Goal: Browse casually: Explore the website without a specific task or goal

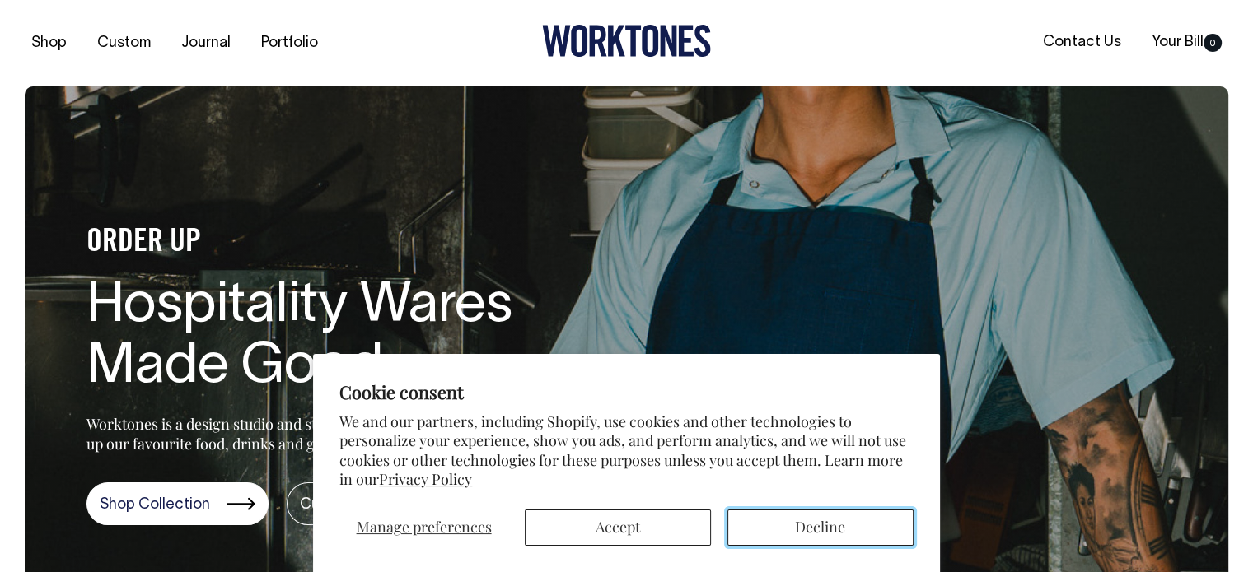
click at [791, 543] on button "Decline" at bounding box center [820, 528] width 186 height 36
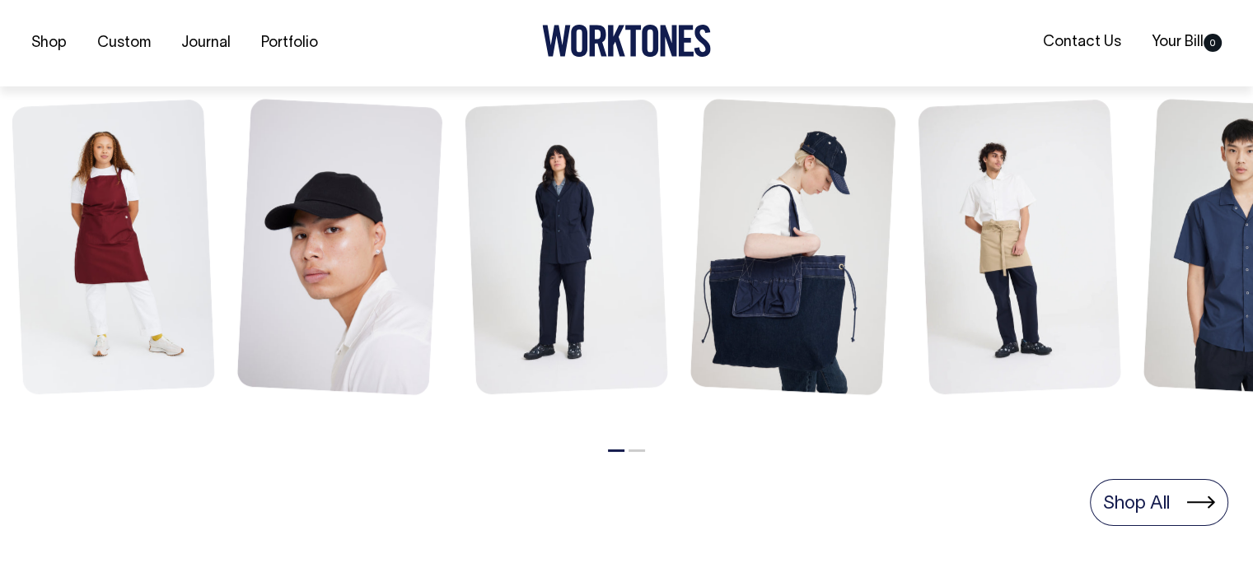
scroll to position [730, 0]
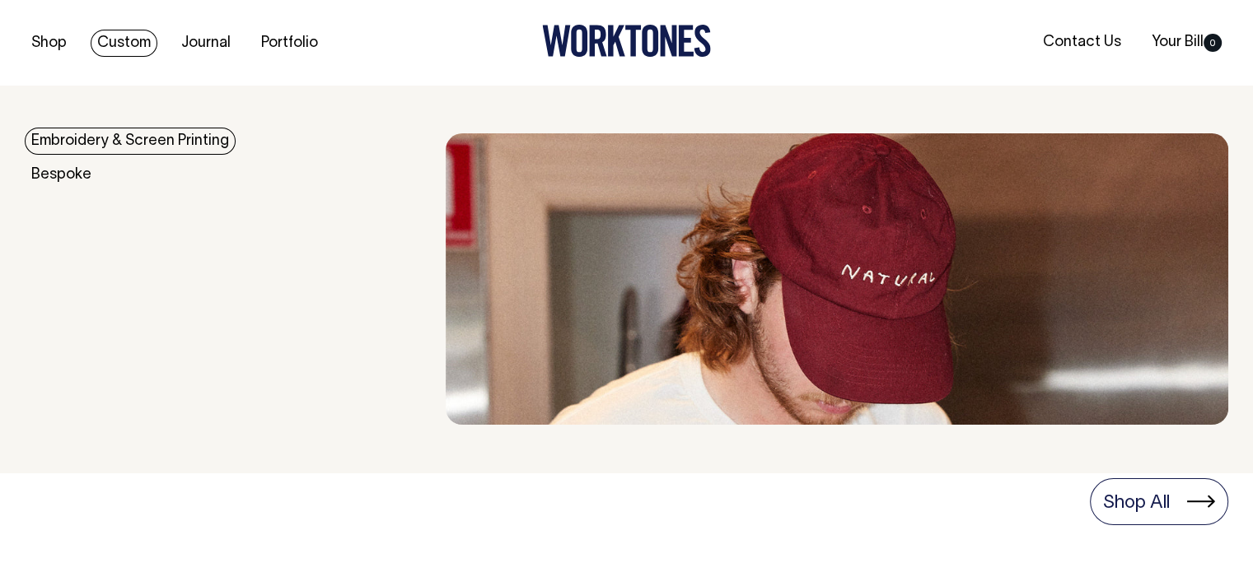
click at [128, 138] on link "Embroidery & Screen Printing" at bounding box center [130, 141] width 211 height 27
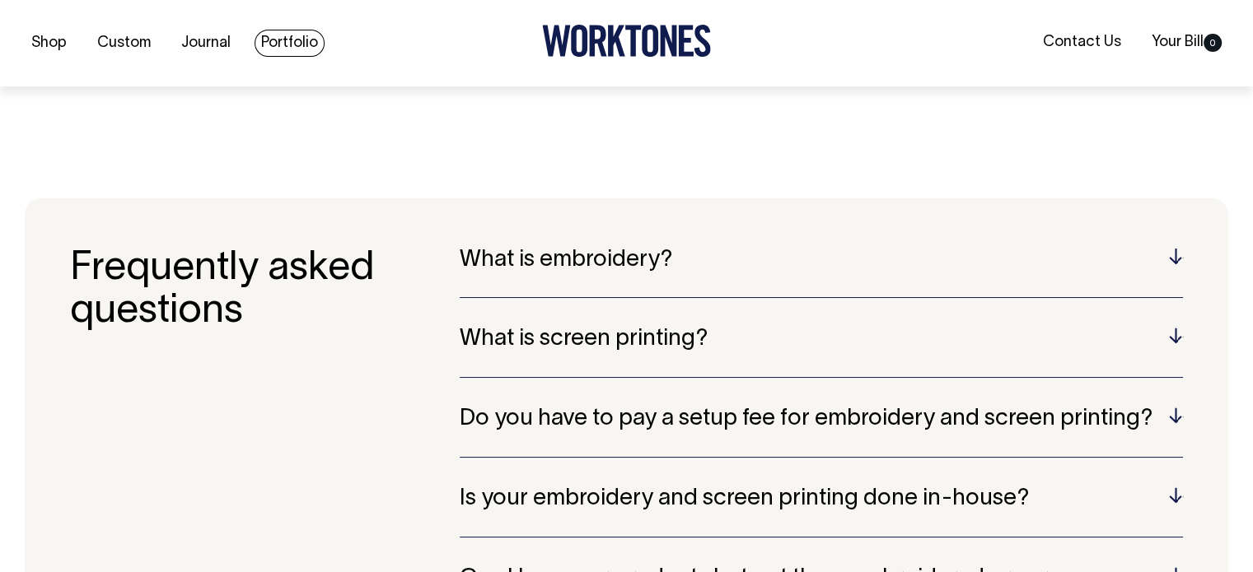
scroll to position [3040, 0]
click at [293, 38] on link "Portfolio" at bounding box center [289, 43] width 70 height 27
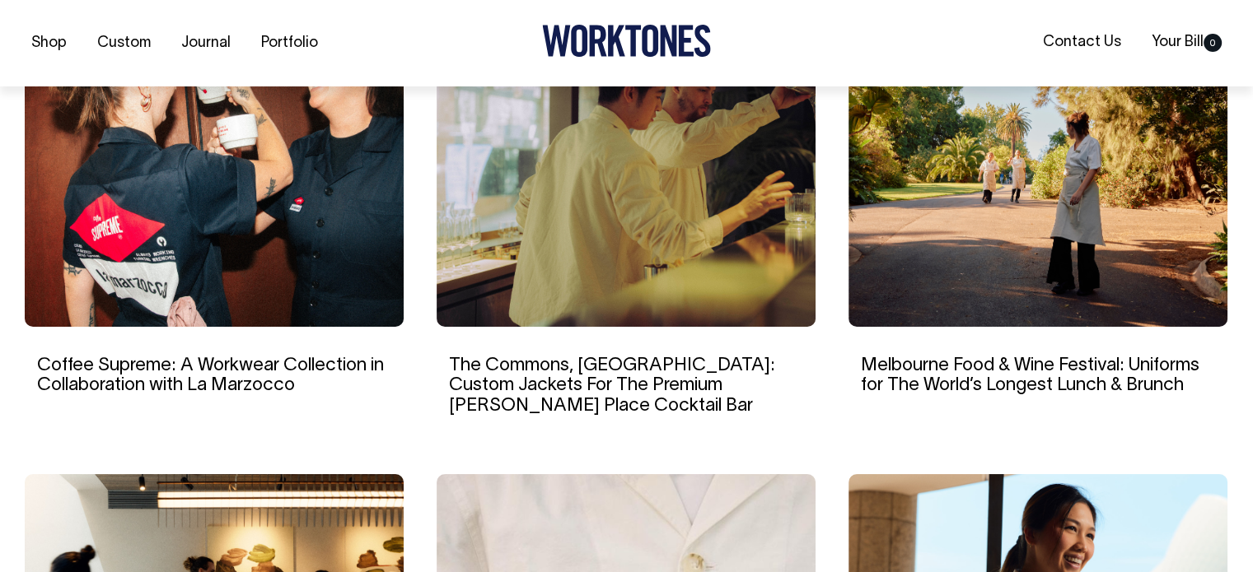
scroll to position [1166, 0]
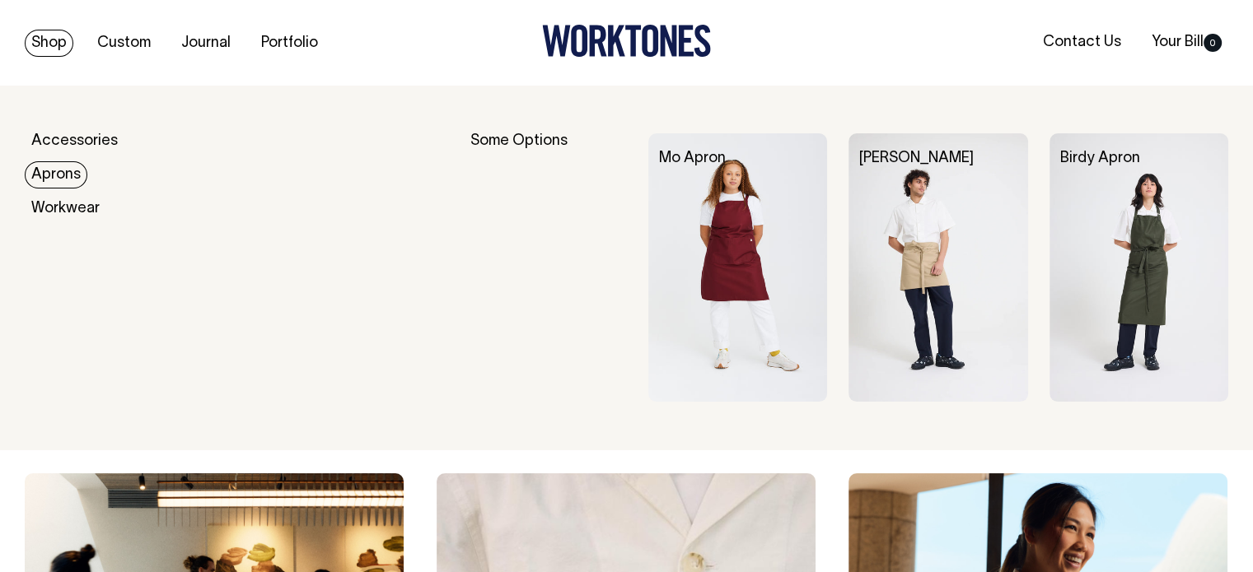
click at [740, 268] on img at bounding box center [737, 267] width 179 height 268
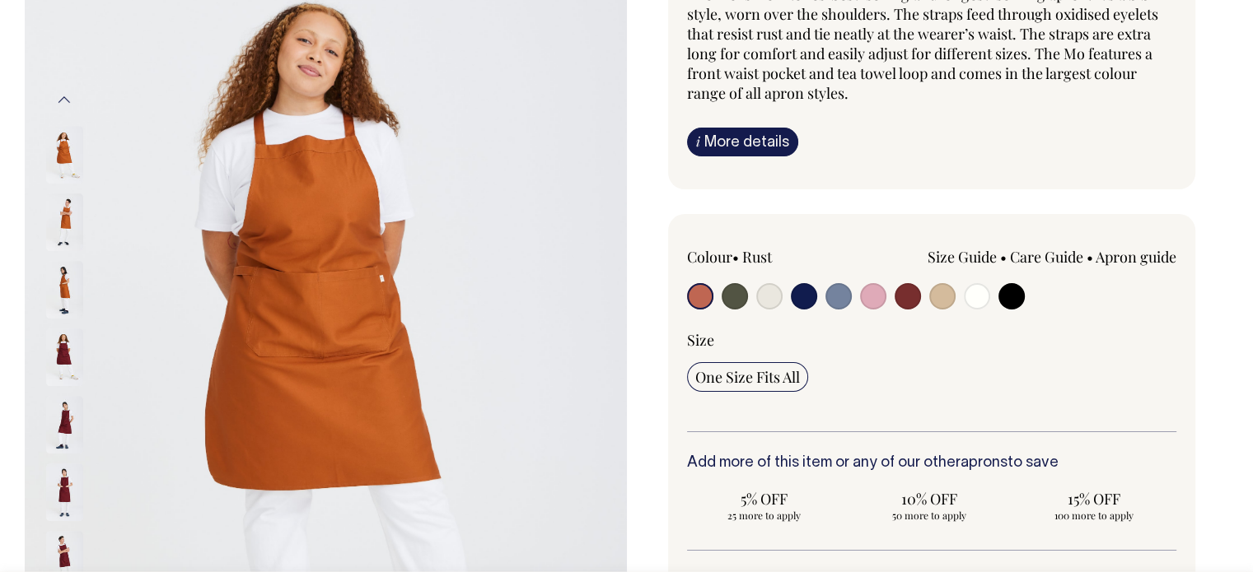
scroll to position [184, 0]
click at [68, 296] on img at bounding box center [64, 289] width 37 height 58
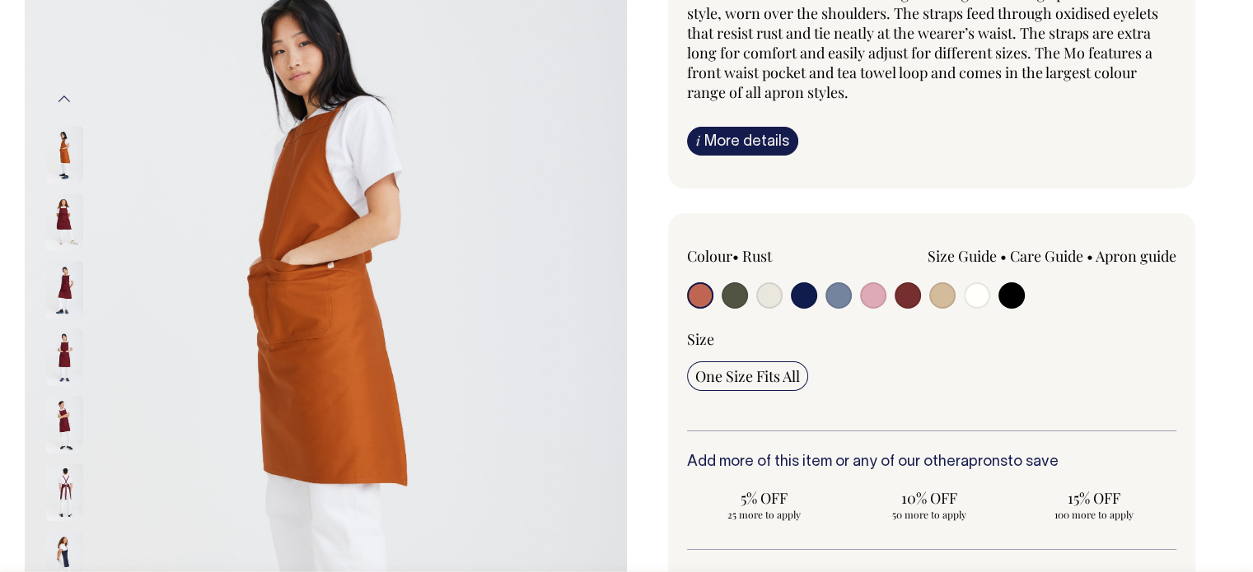
click at [61, 365] on img at bounding box center [64, 358] width 37 height 58
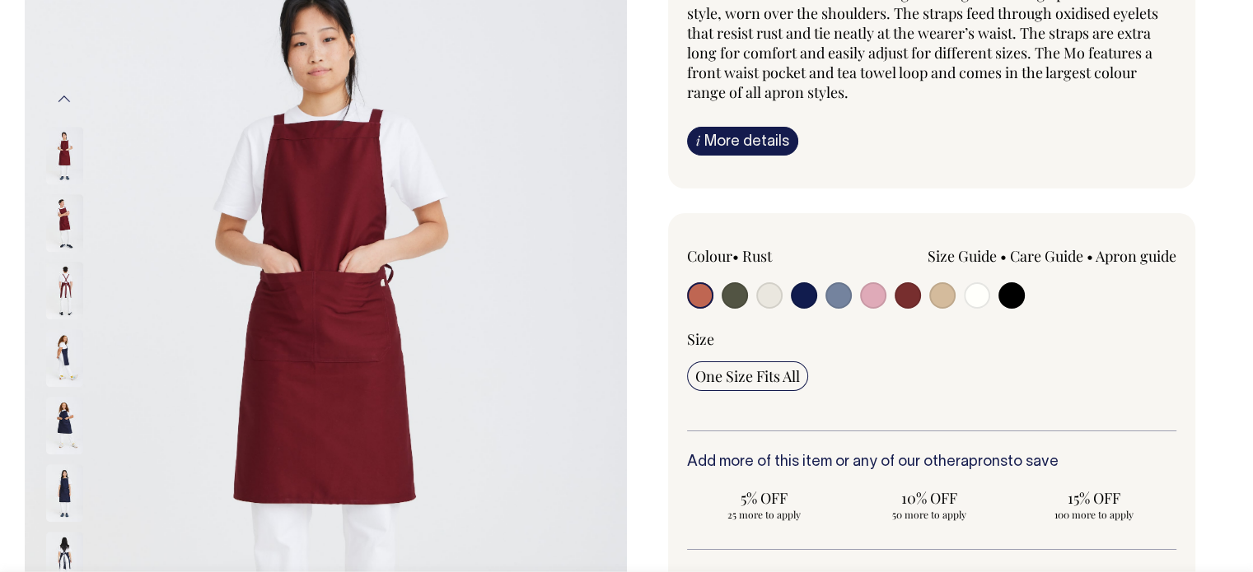
click at [60, 405] on img at bounding box center [64, 426] width 37 height 58
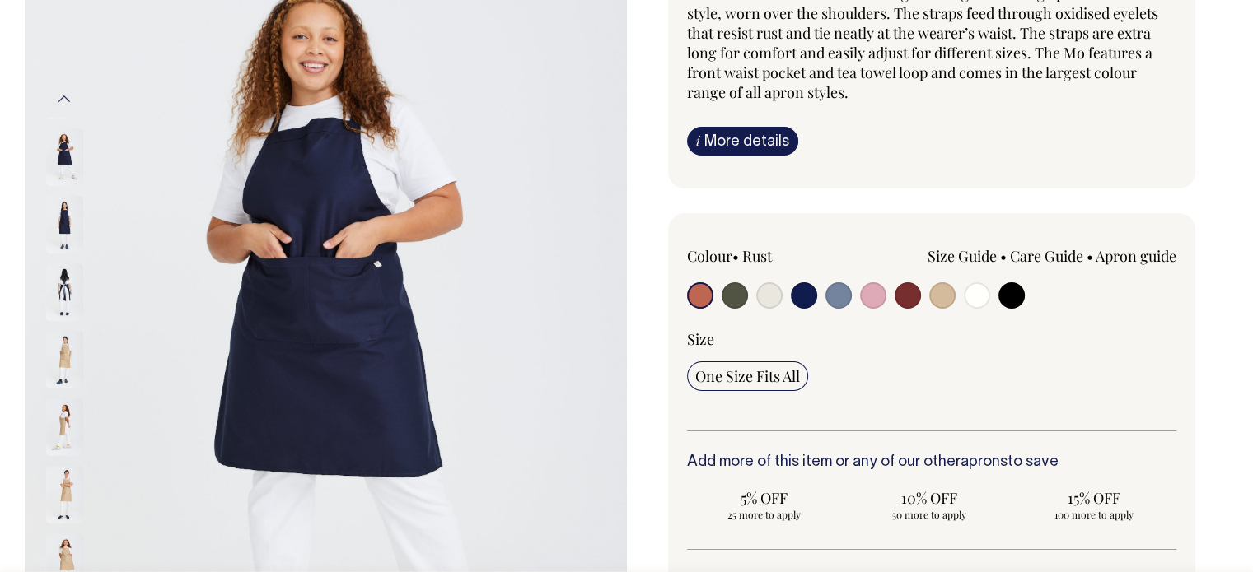
click at [58, 446] on img at bounding box center [64, 428] width 37 height 58
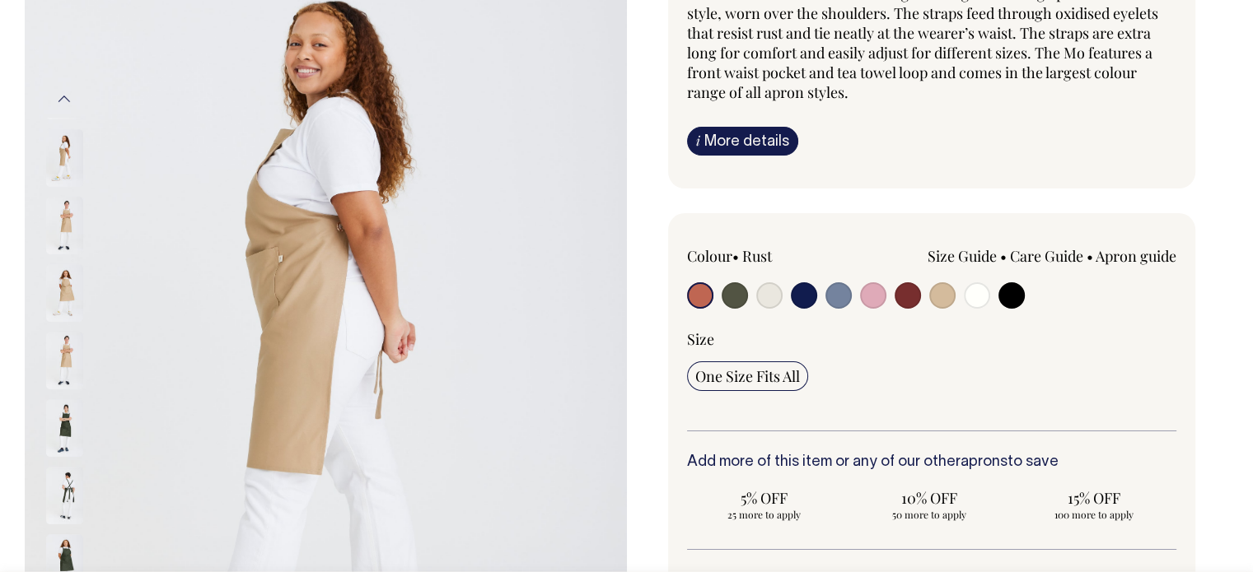
click at [56, 477] on img at bounding box center [64, 496] width 37 height 58
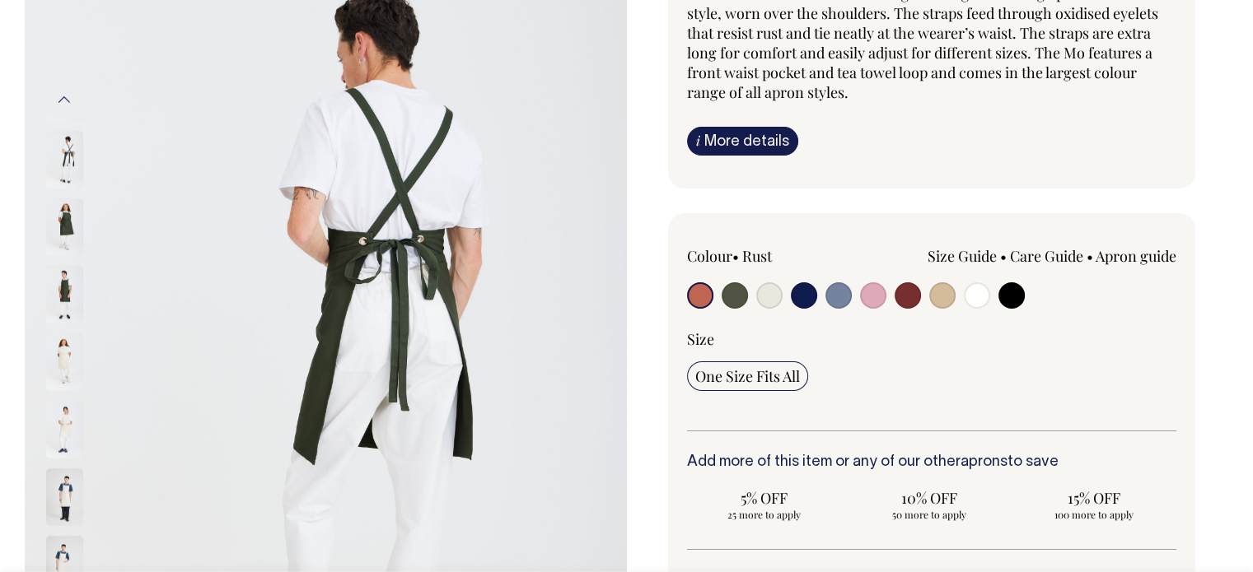
click at [56, 483] on img at bounding box center [64, 498] width 37 height 58
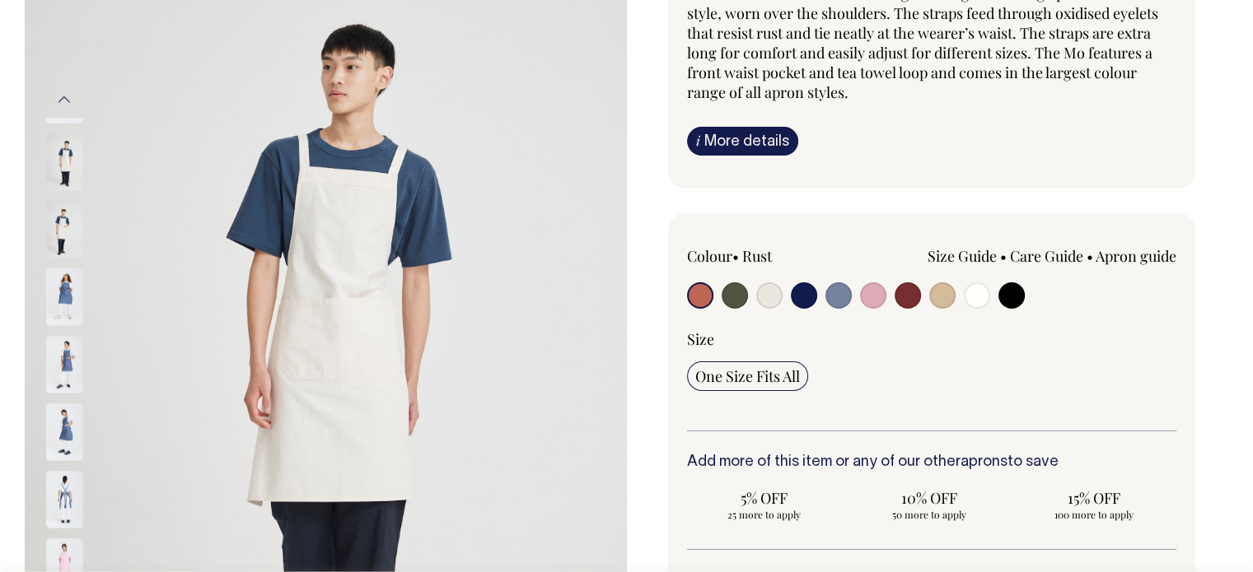
click at [56, 483] on img at bounding box center [64, 499] width 37 height 58
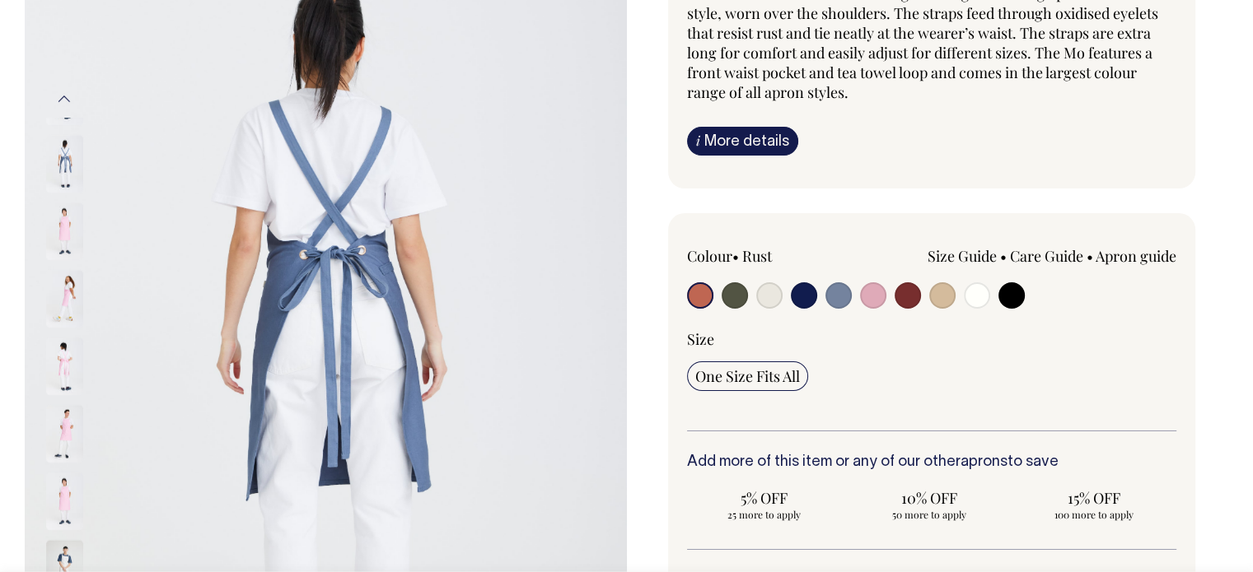
click at [56, 483] on img at bounding box center [64, 502] width 37 height 58
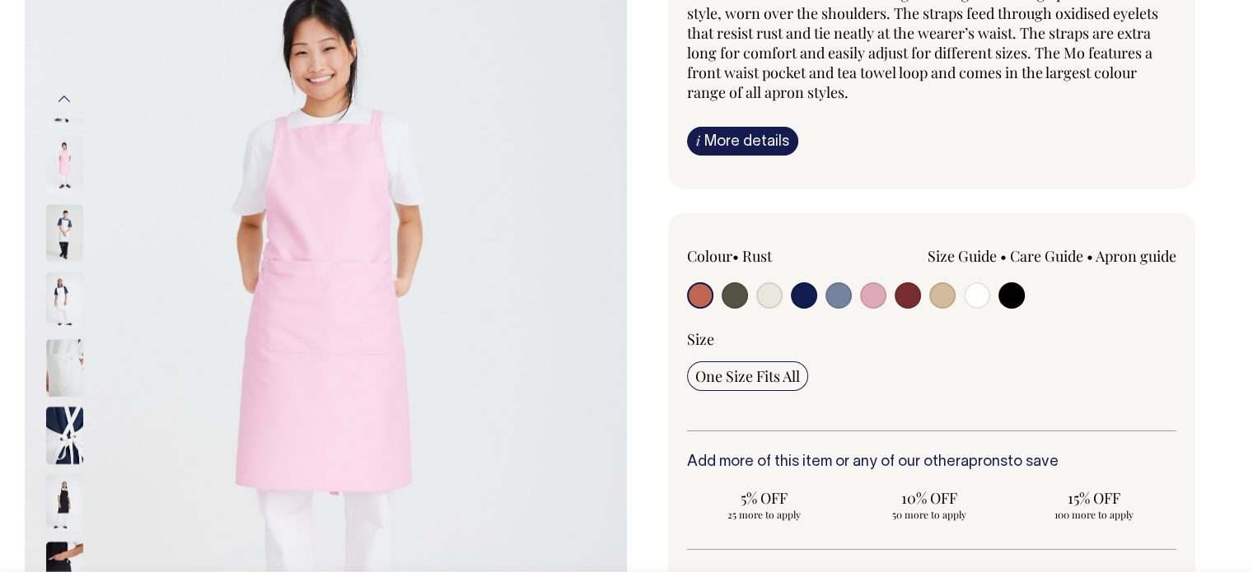
click at [56, 483] on img at bounding box center [64, 503] width 37 height 58
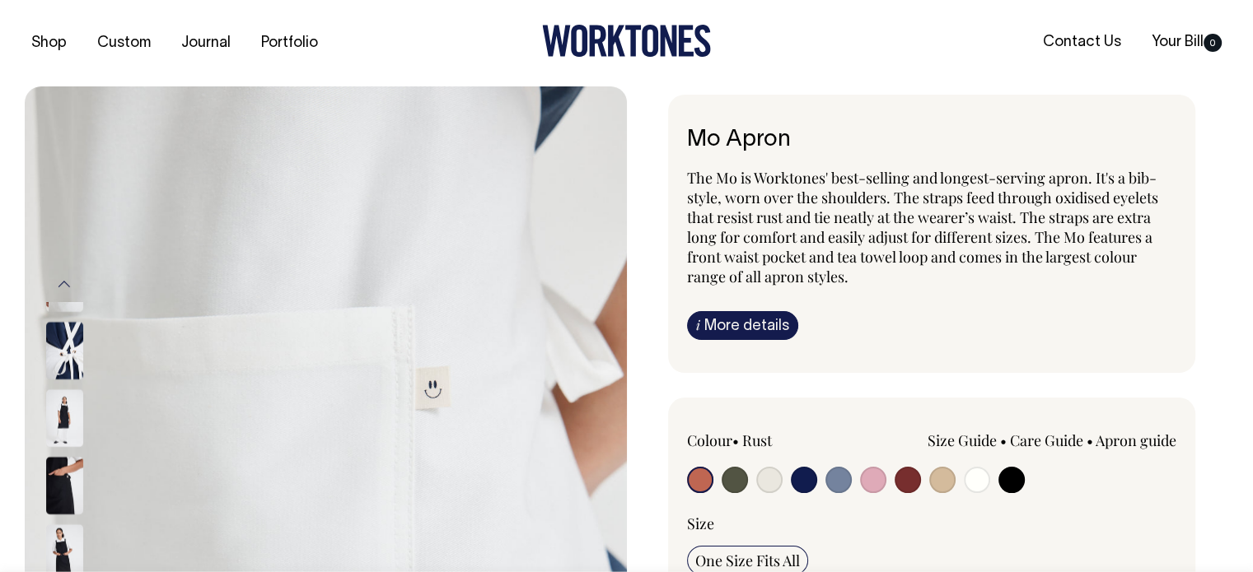
scroll to position [0, 0]
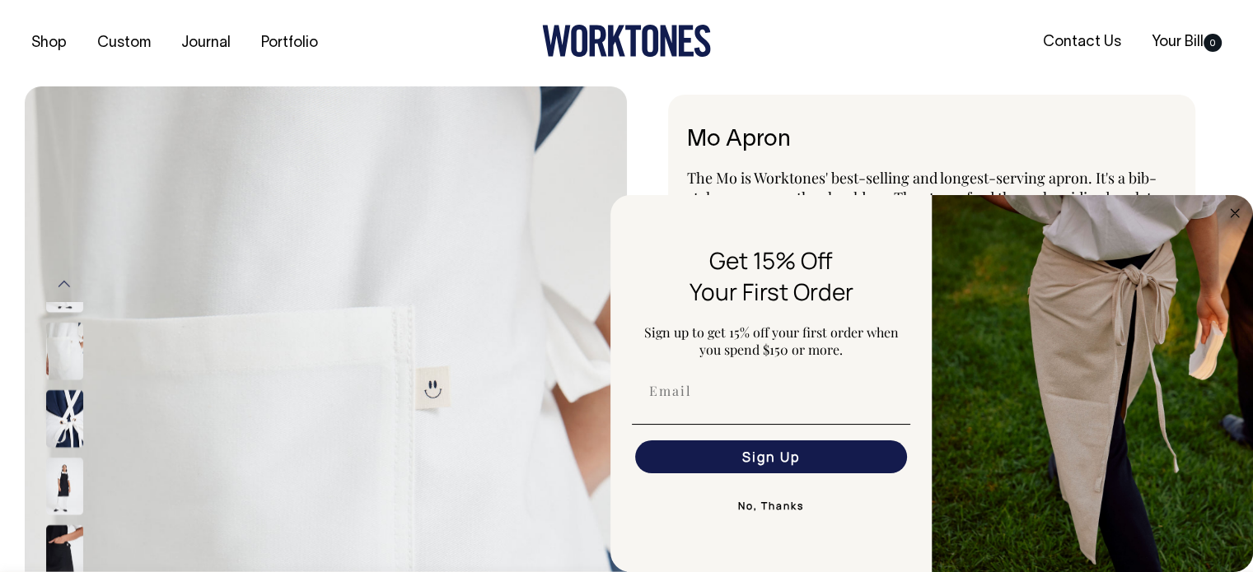
click at [631, 33] on icon at bounding box center [633, 41] width 16 height 31
